Goal: Transaction & Acquisition: Purchase product/service

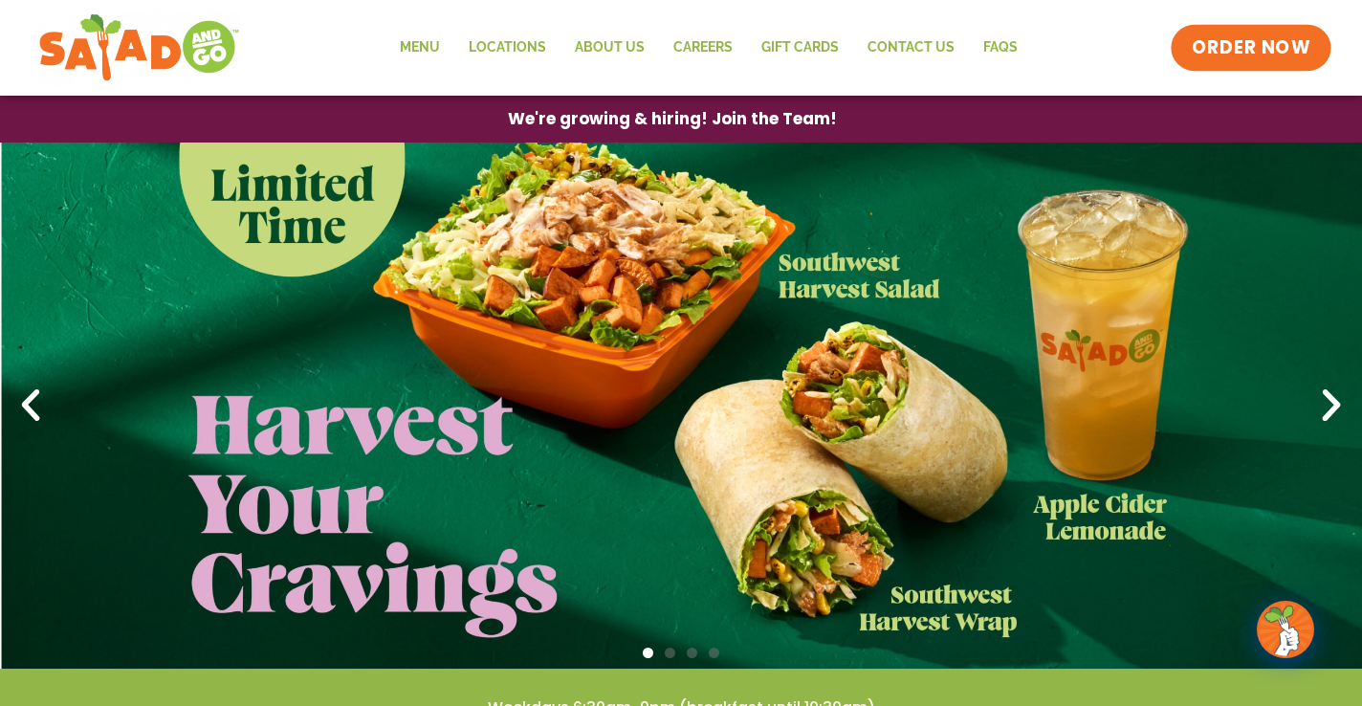
click at [1288, 33] on link "ORDER NOW" at bounding box center [1250, 48] width 161 height 46
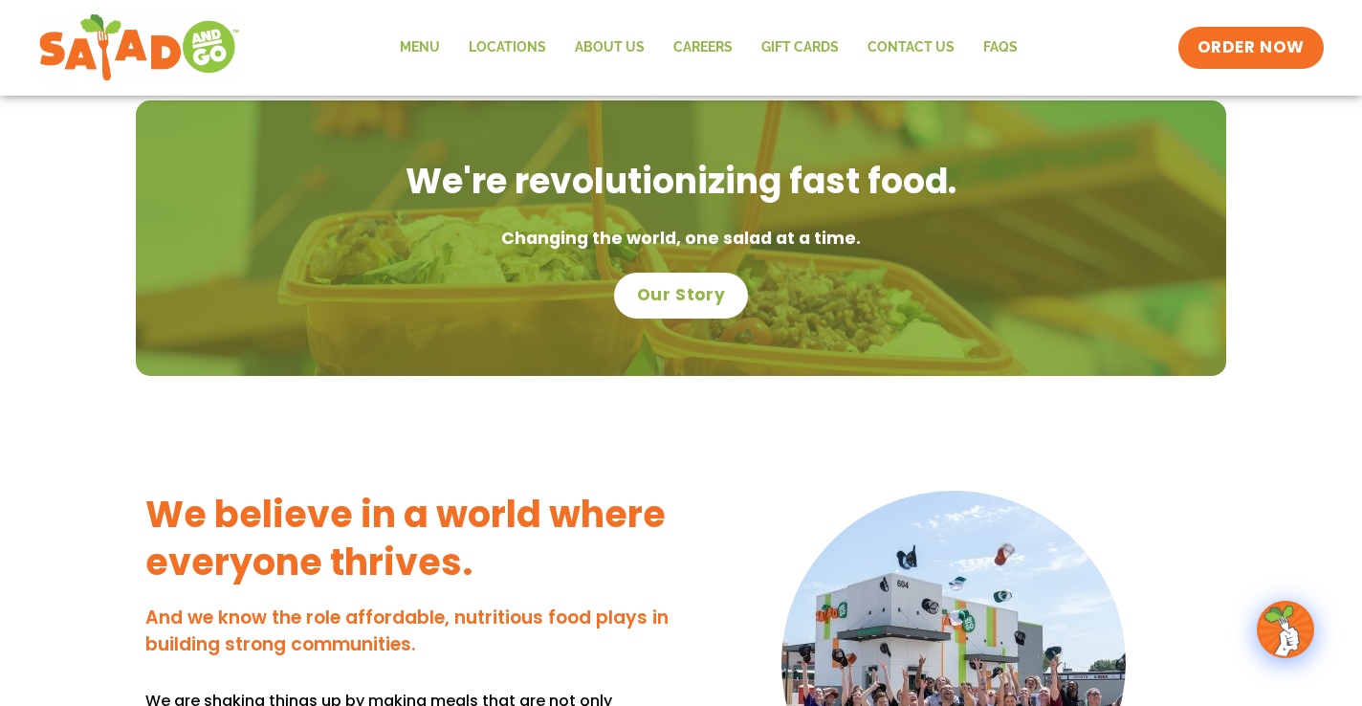
scroll to position [1243, 0]
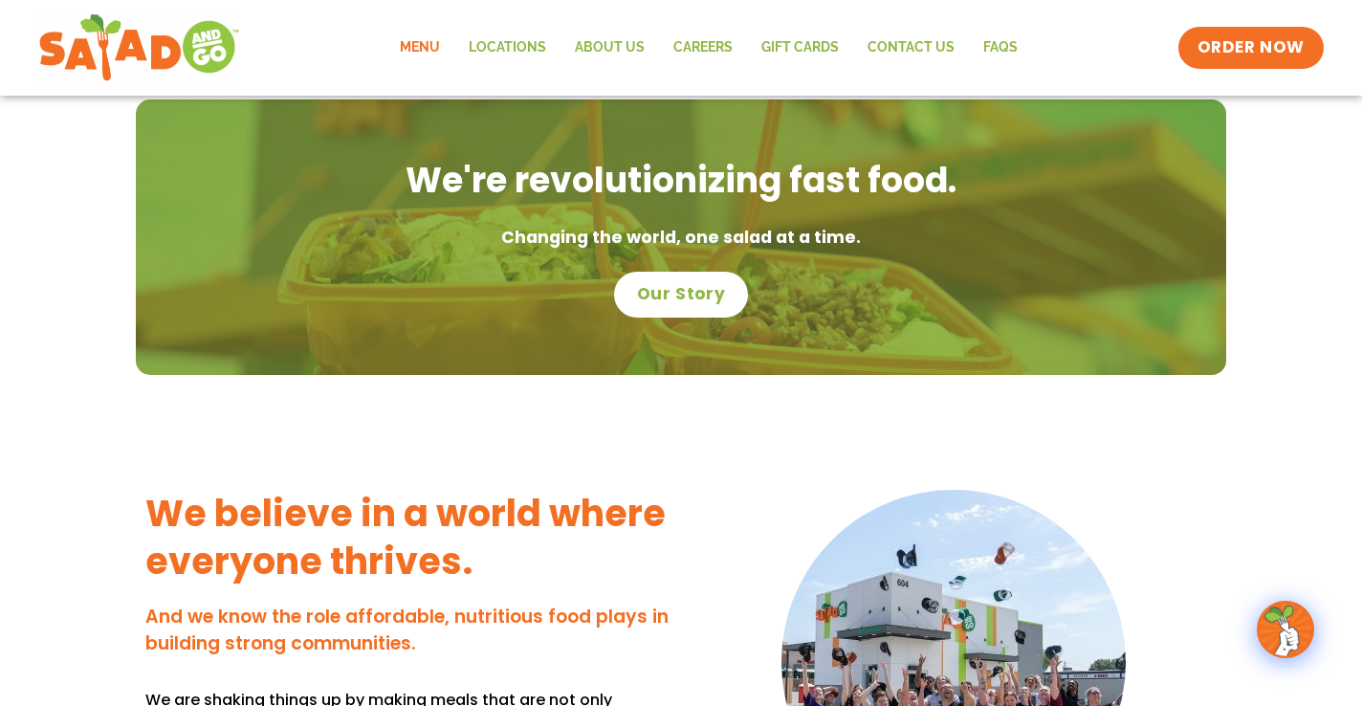
click at [433, 46] on link "Menu" at bounding box center [419, 48] width 69 height 44
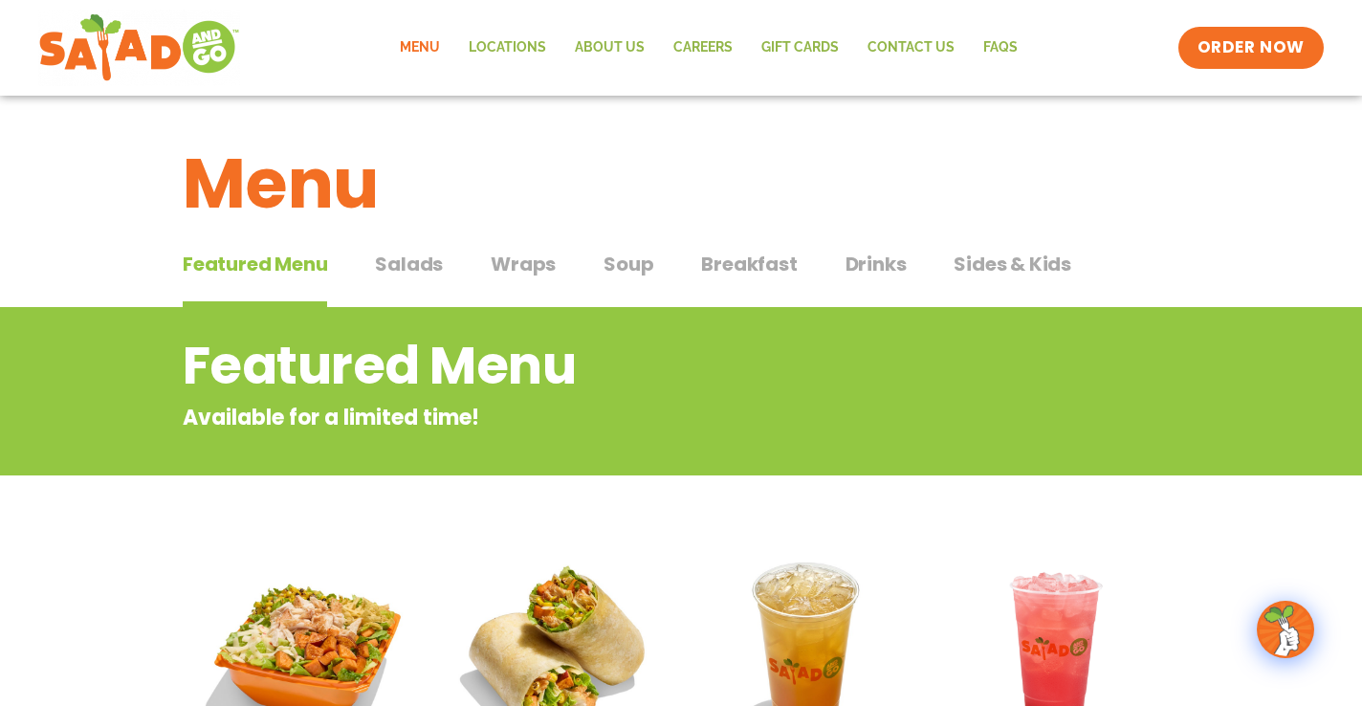
click at [533, 255] on span "Wraps" at bounding box center [523, 264] width 65 height 29
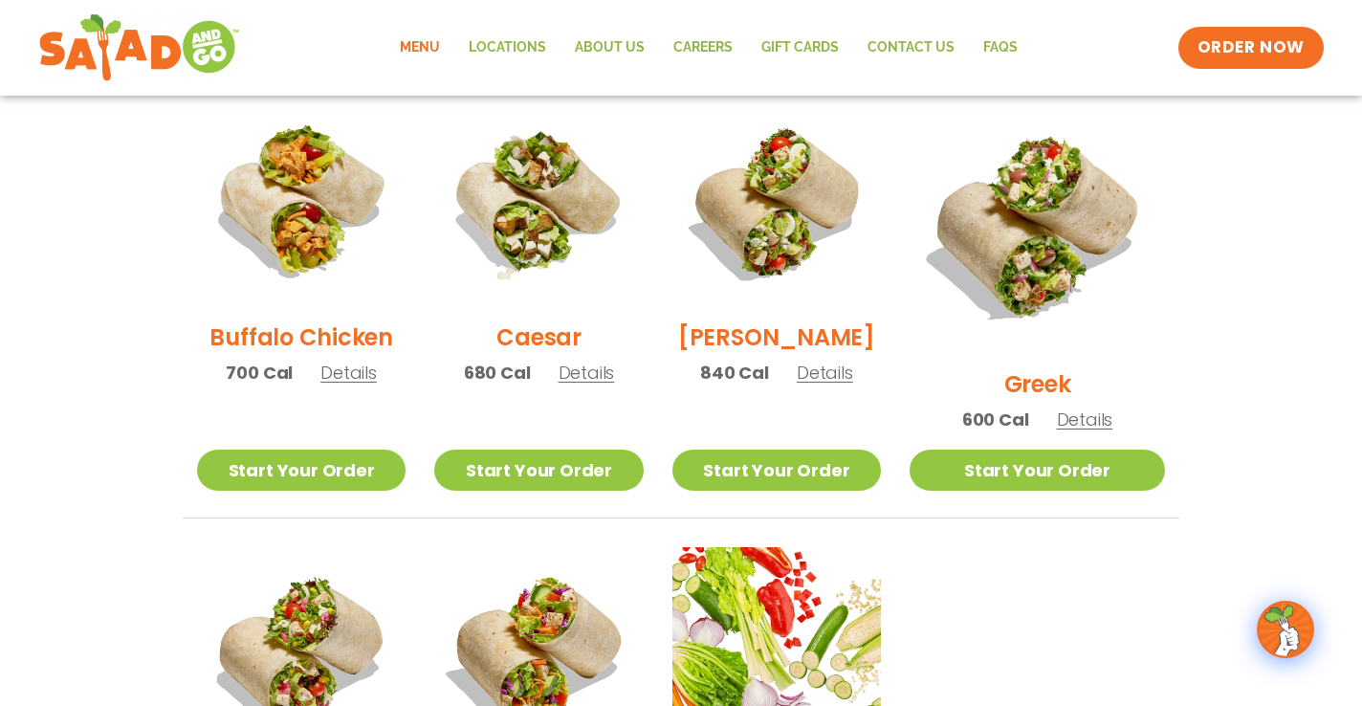
scroll to position [925, 0]
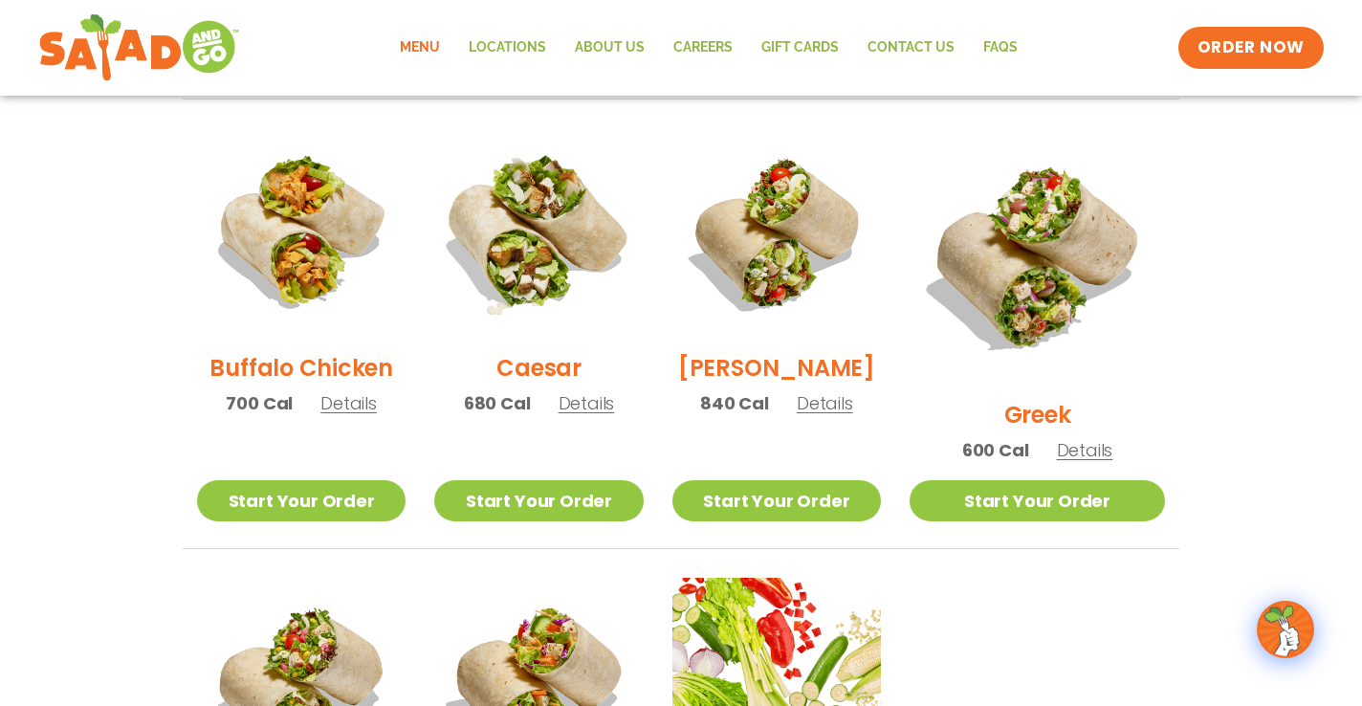
click at [562, 204] on img at bounding box center [538, 232] width 245 height 245
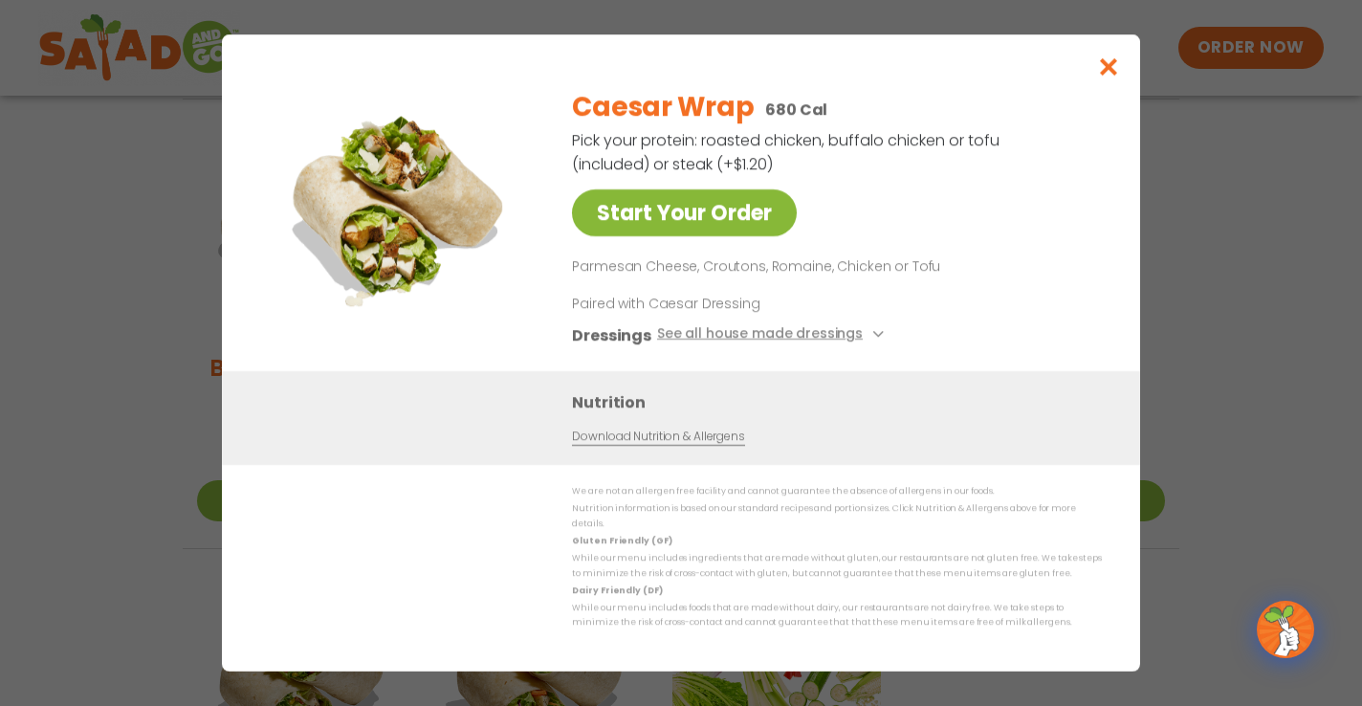
click at [715, 229] on link "Start Your Order" at bounding box center [684, 212] width 225 height 47
